Goal: Task Accomplishment & Management: Complete application form

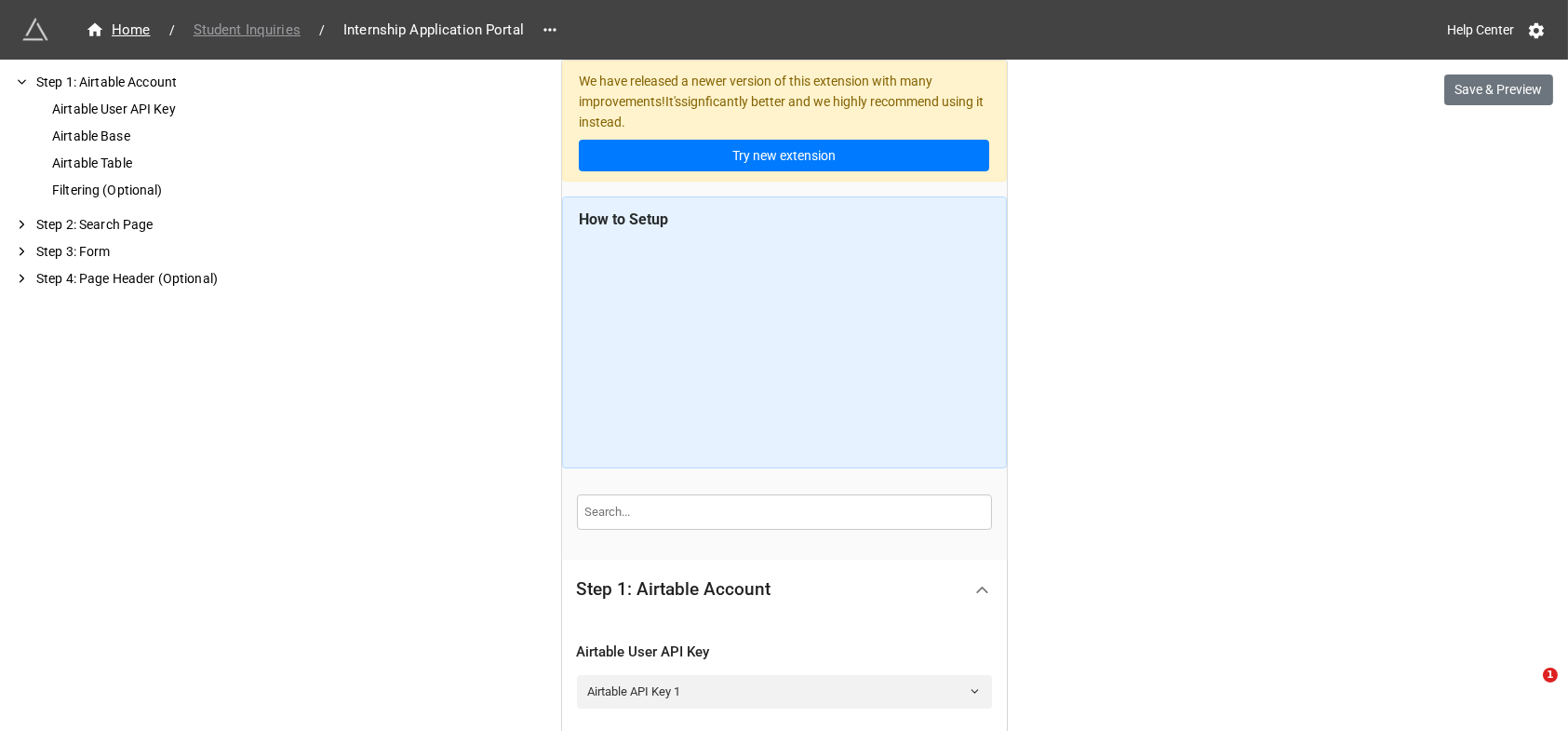
click at [229, 25] on span "Student Inquiries" at bounding box center [247, 30] width 129 height 21
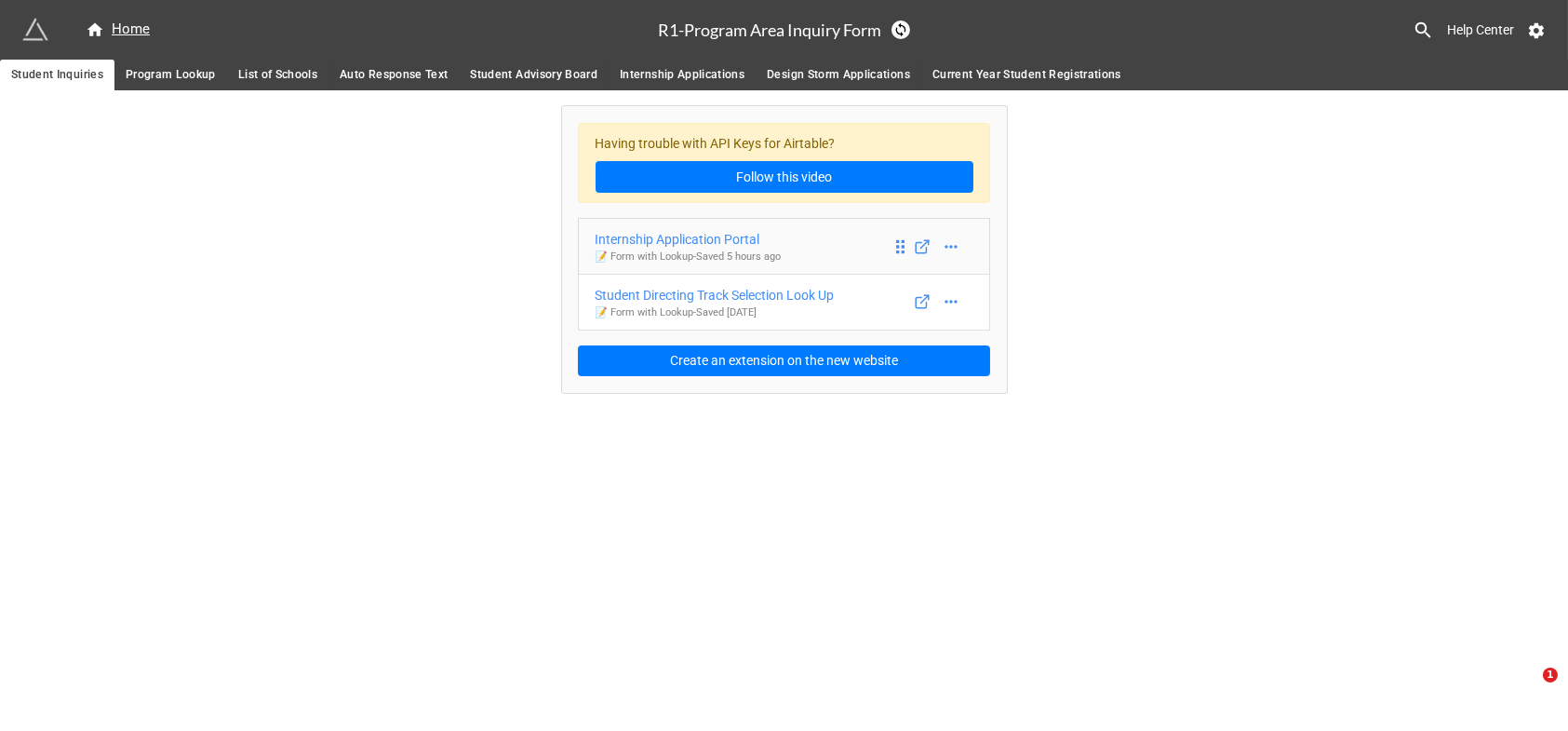
click at [712, 238] on div "Internship Application Portal" at bounding box center [688, 238] width 186 height 20
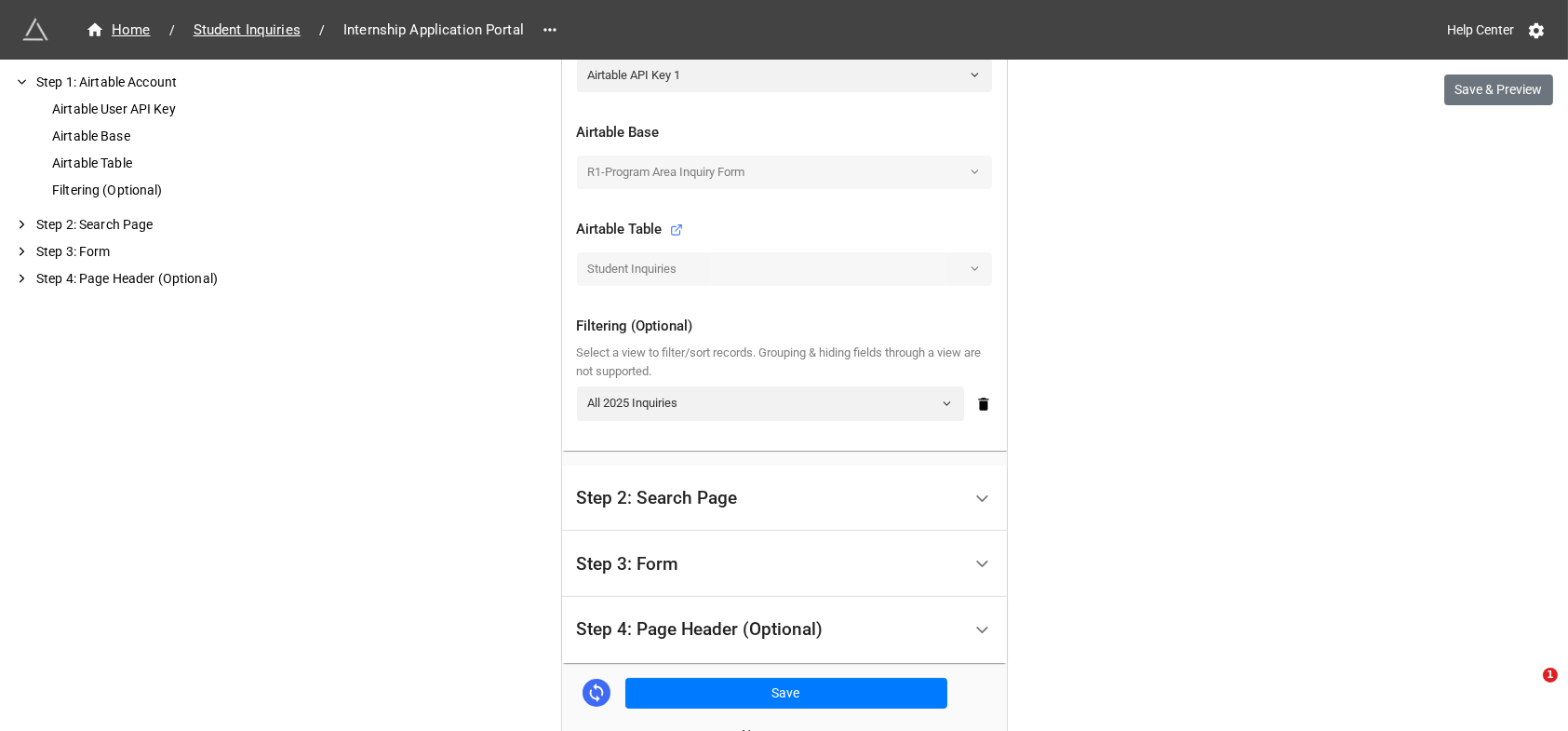
scroll to position [620, 0]
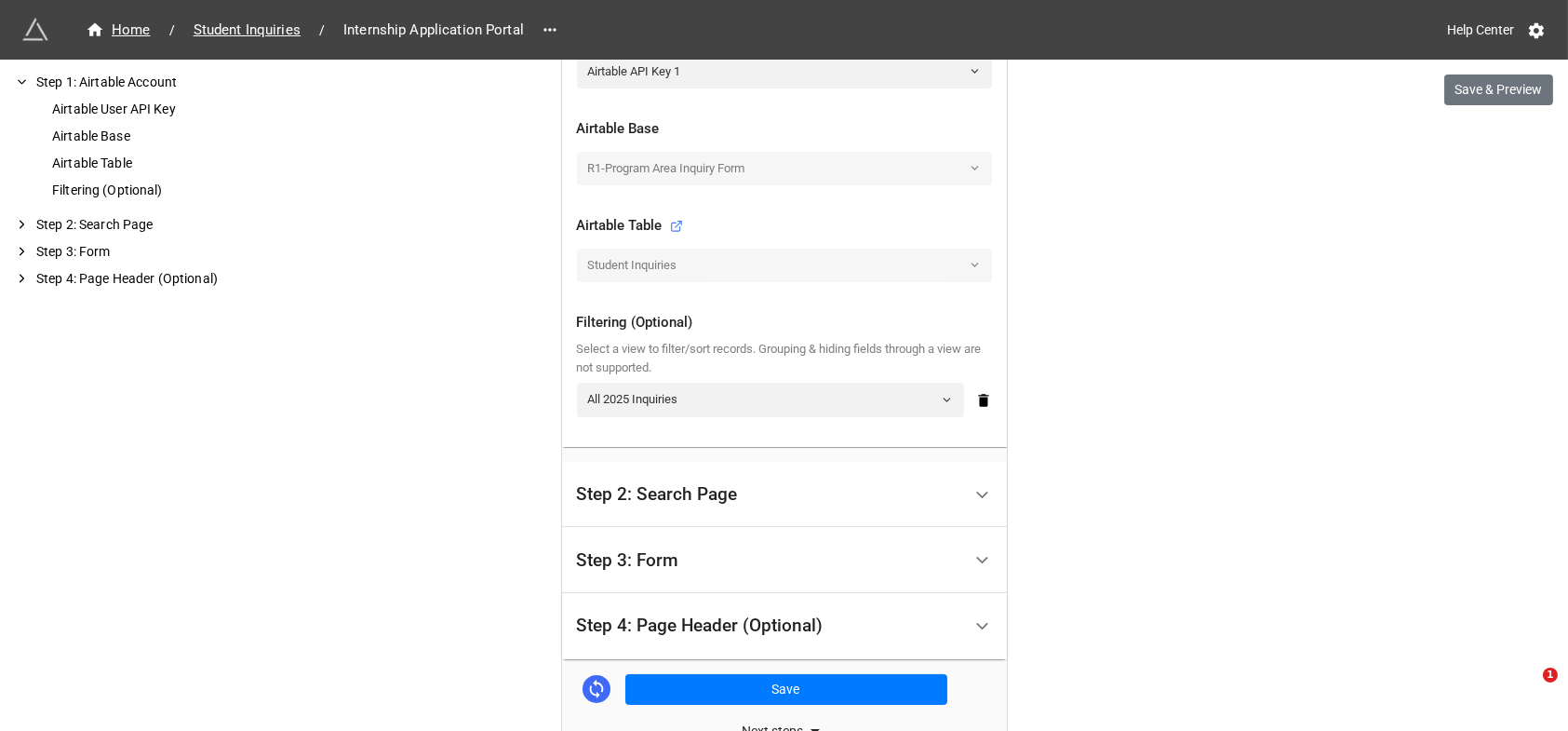
click at [658, 557] on div "Step 3: Form" at bounding box center [627, 560] width 102 height 18
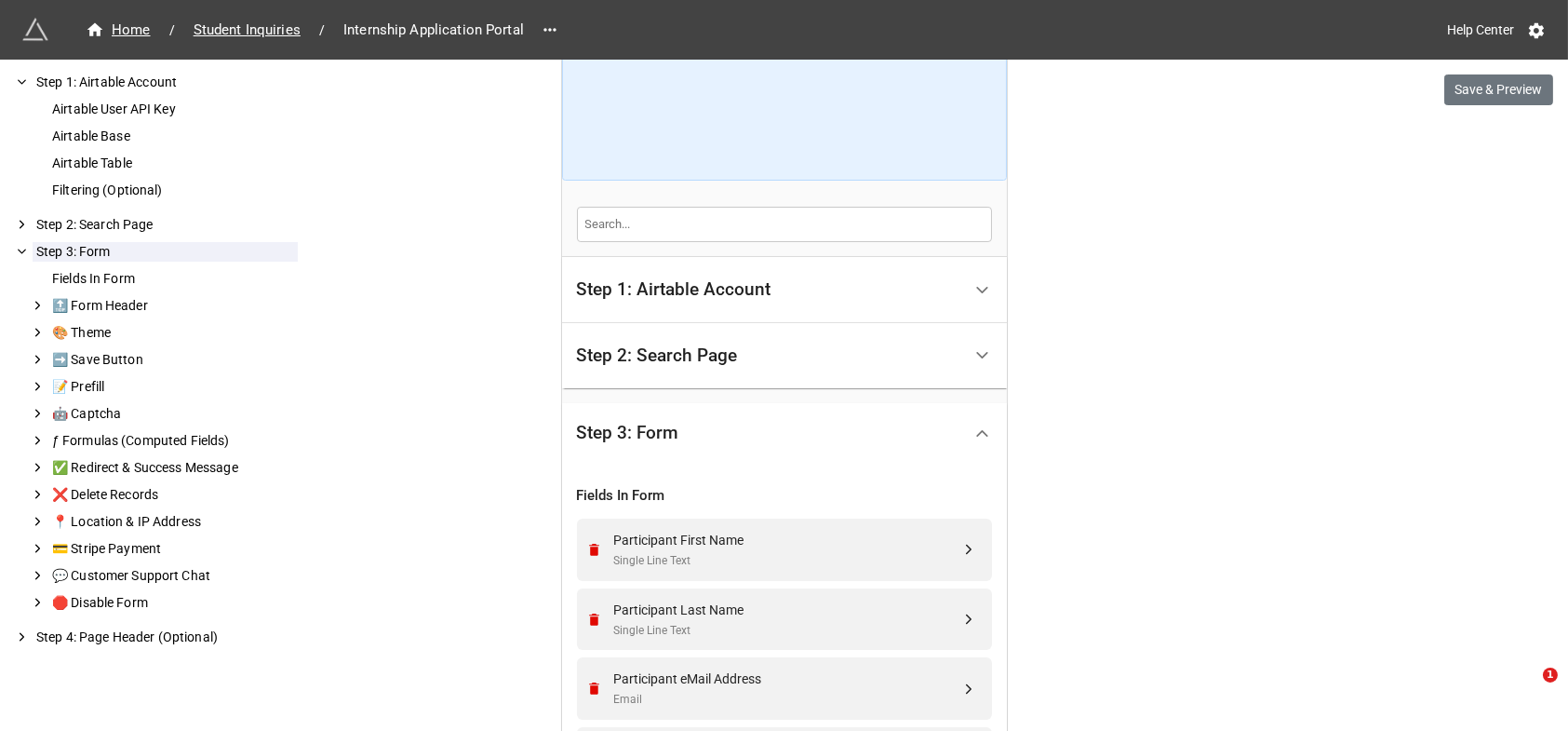
scroll to position [443, 0]
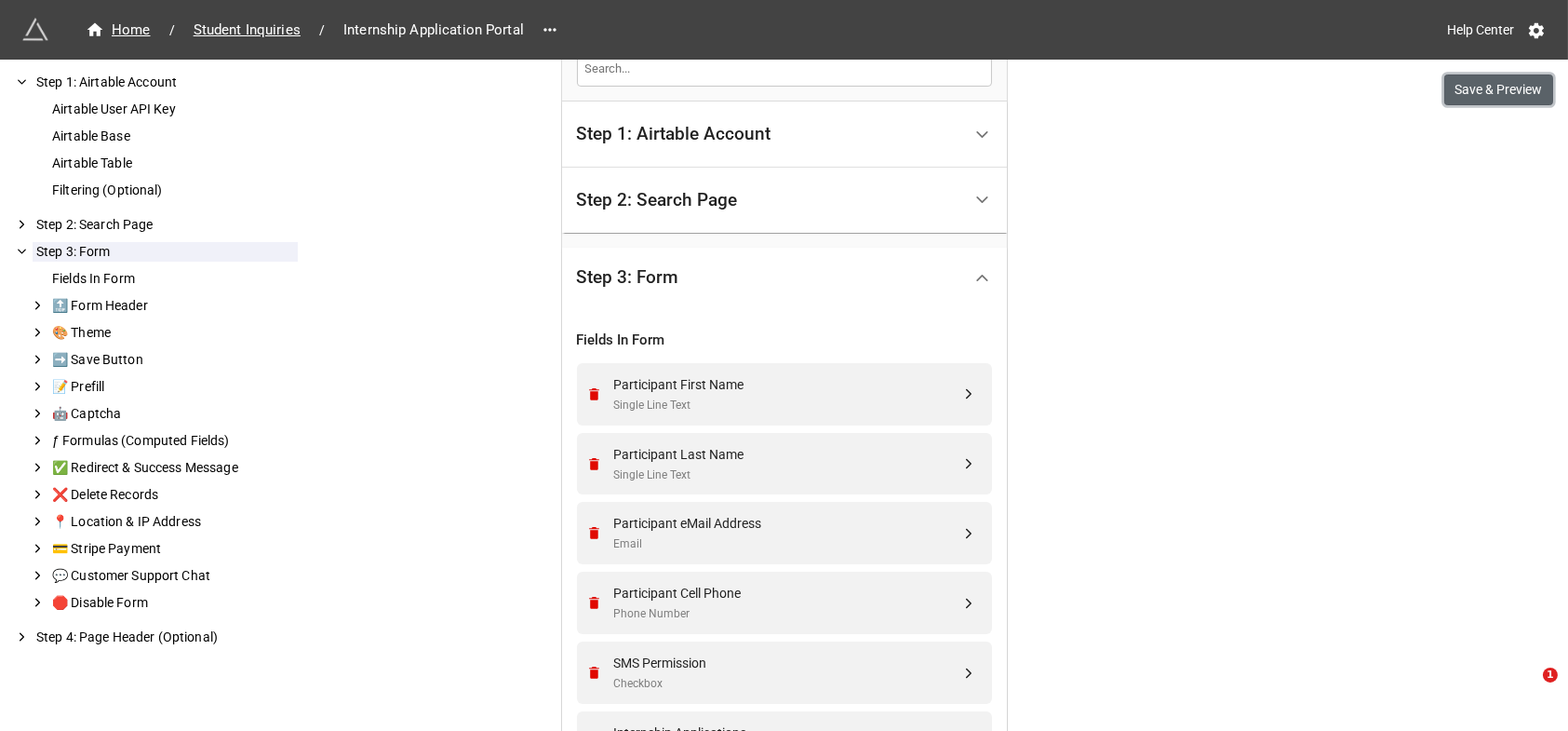
click at [1499, 95] on button "Save & Preview" at bounding box center [1499, 91] width 109 height 32
click at [705, 199] on div "Step 2: Search Page" at bounding box center [658, 200] width 161 height 18
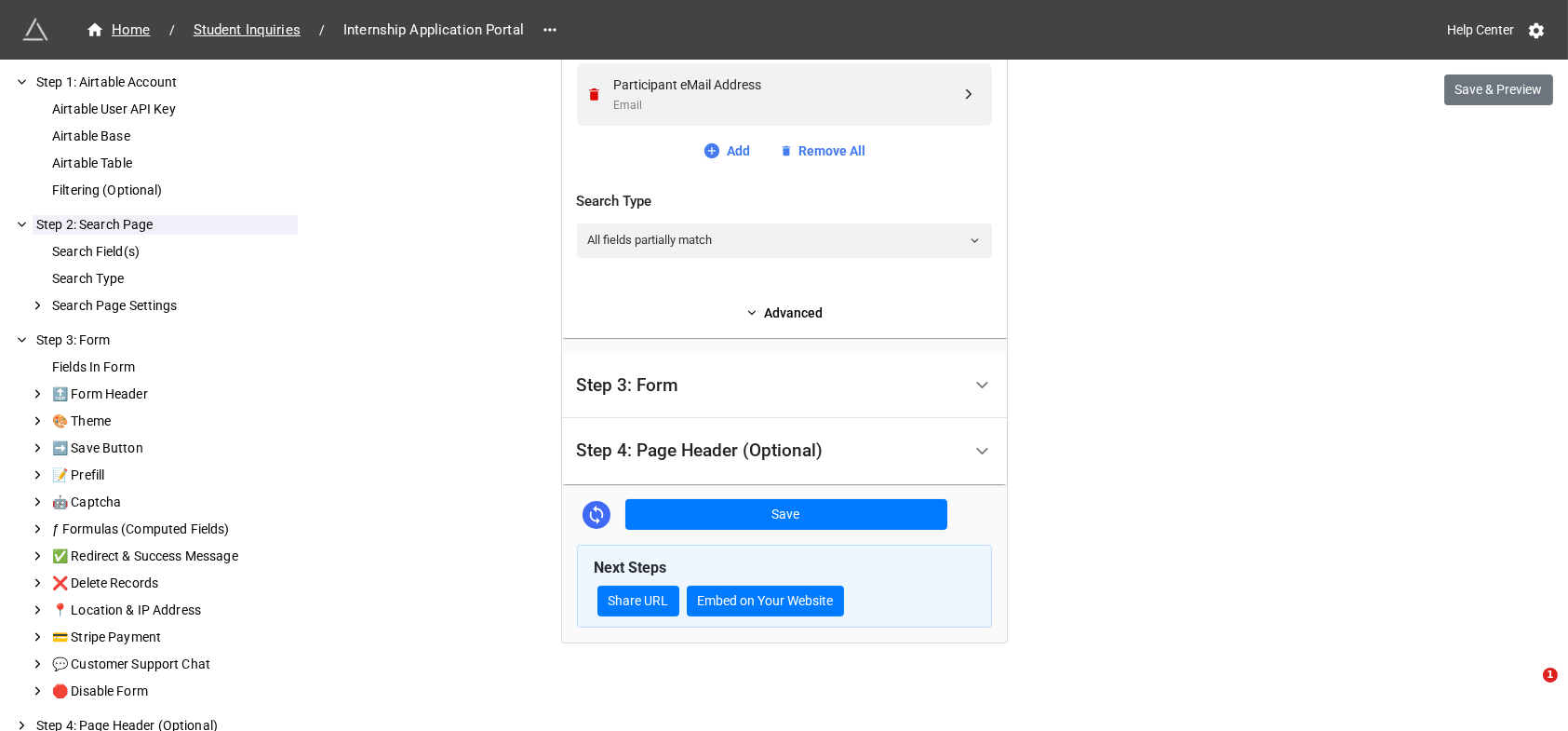
click at [645, 383] on div "Step 3: Form" at bounding box center [627, 385] width 102 height 18
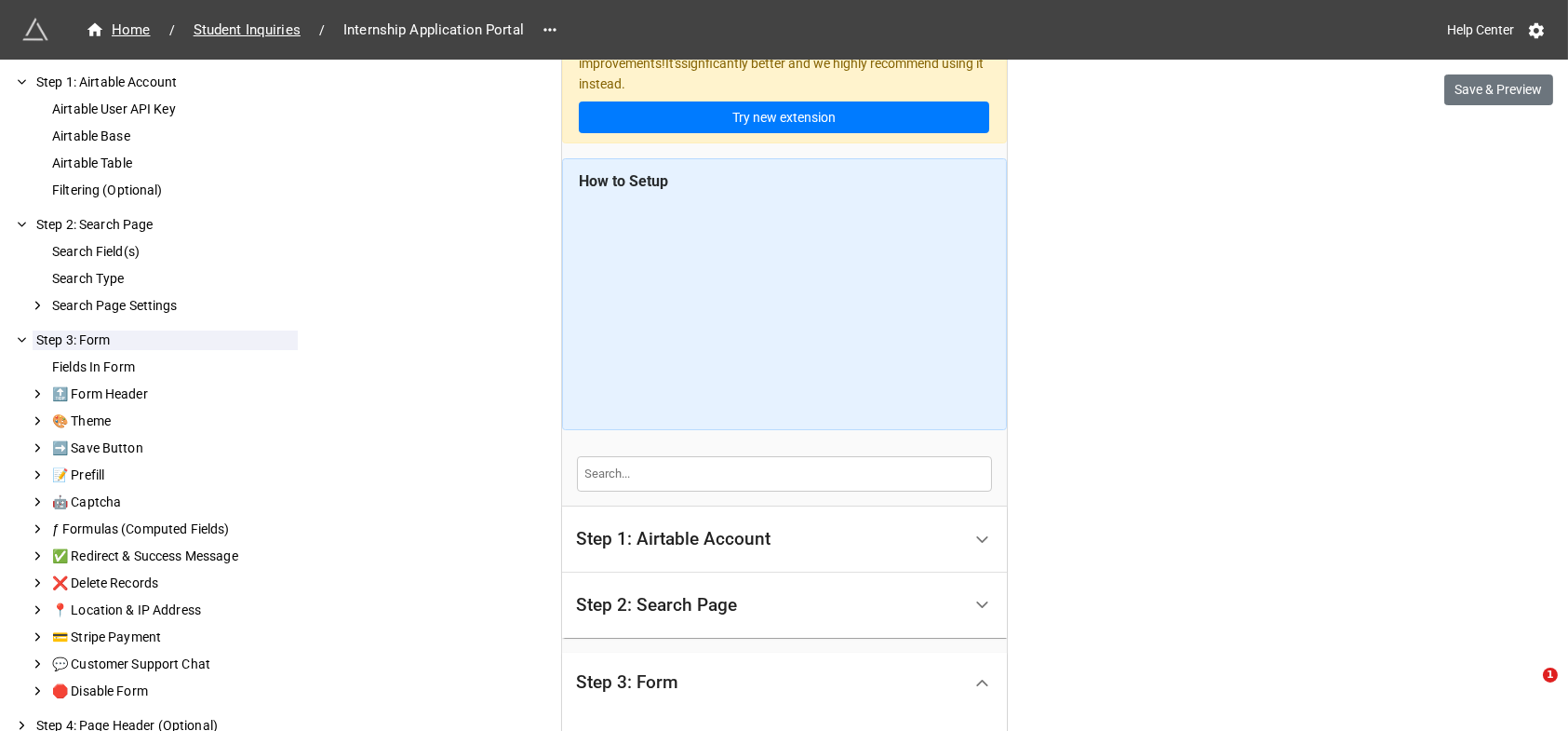
scroll to position [0, 0]
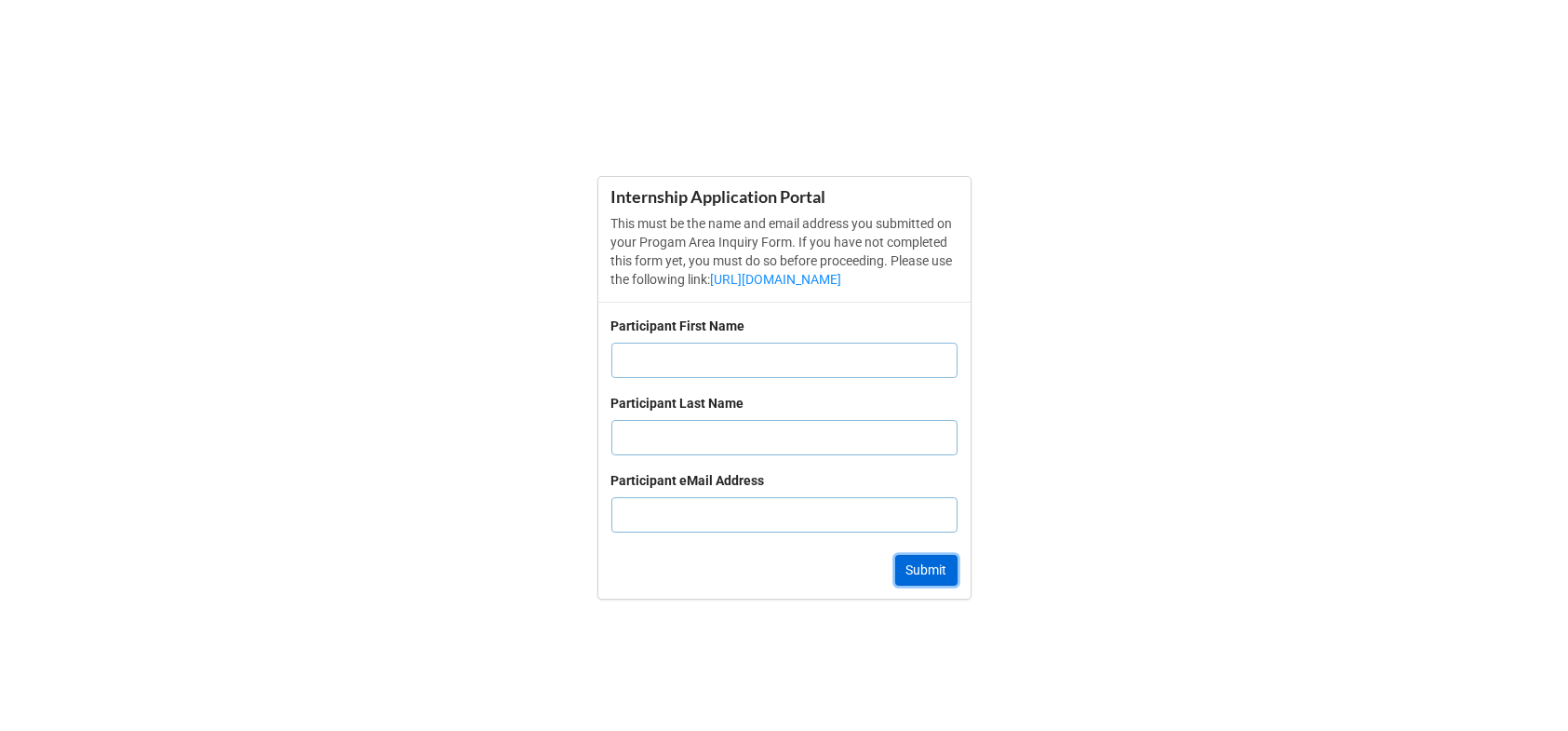
click at [925, 578] on button "Submit" at bounding box center [926, 570] width 62 height 32
